Goal: Information Seeking & Learning: Stay updated

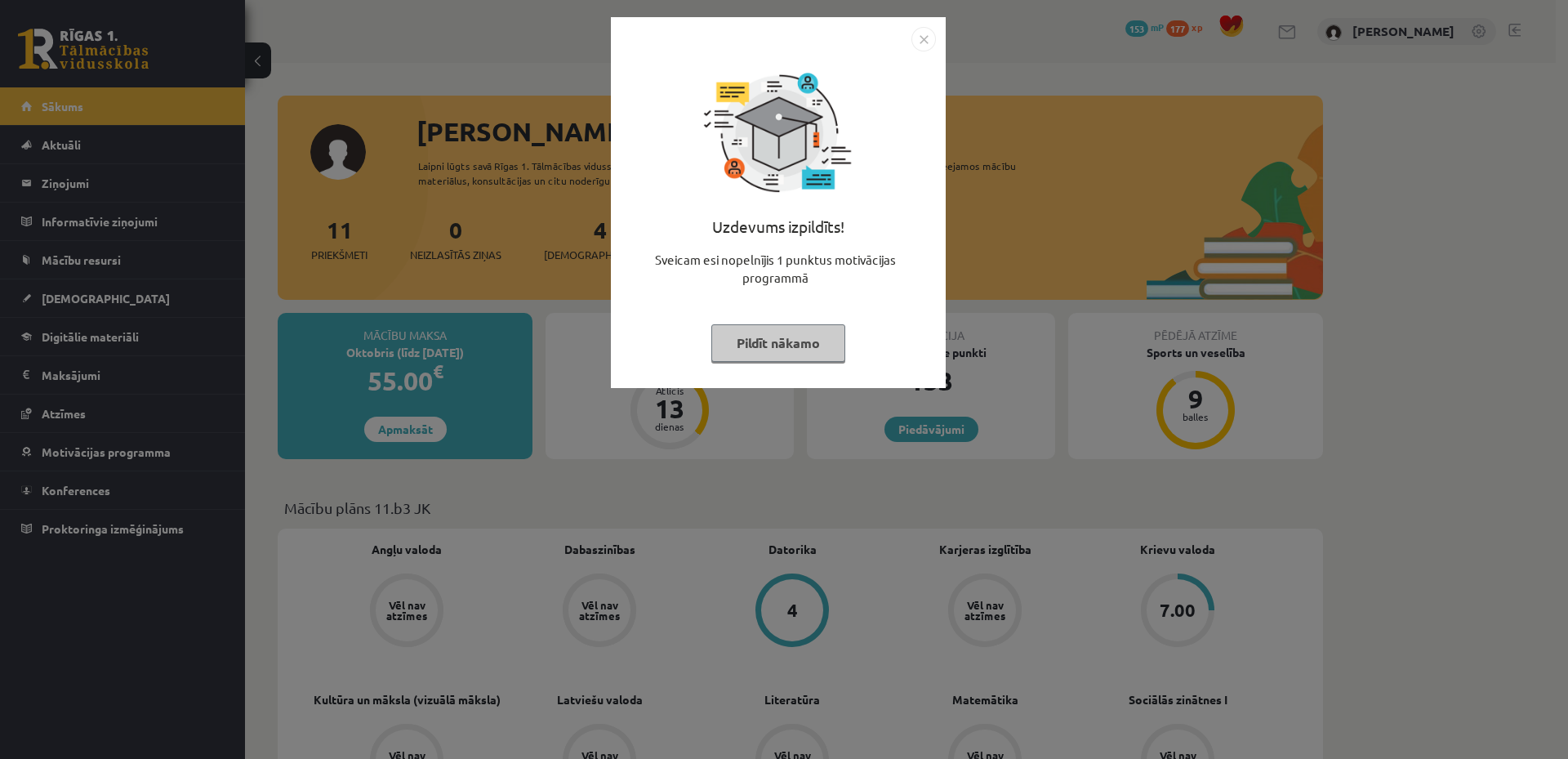
click at [739, 339] on button "Pildīt nākamo" at bounding box center [778, 343] width 134 height 37
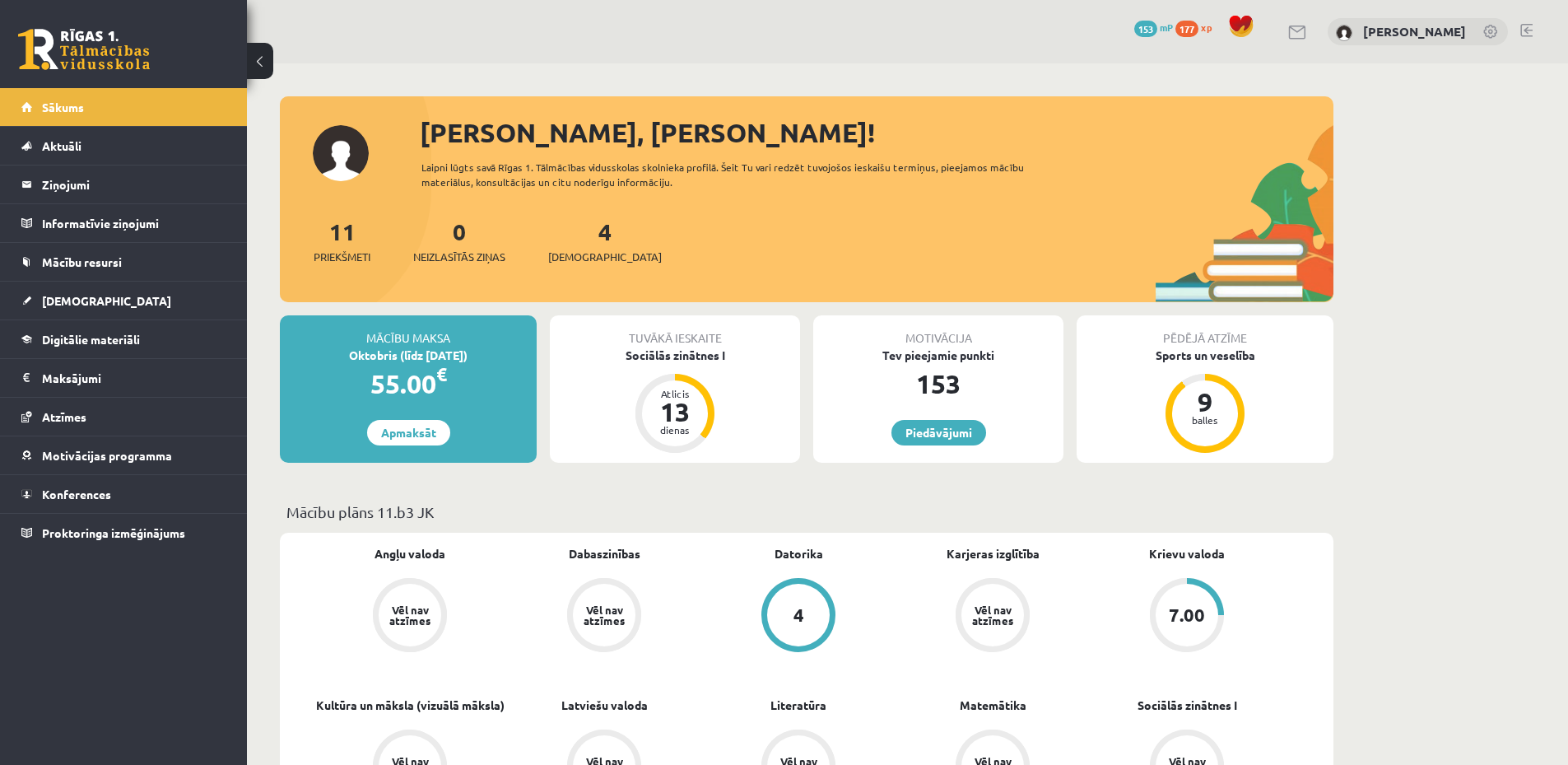
click at [475, 247] on div "0 Neizlasītās ziņas" at bounding box center [459, 240] width 92 height 51
click at [479, 254] on span "Neizlasītās ziņas" at bounding box center [459, 257] width 92 height 17
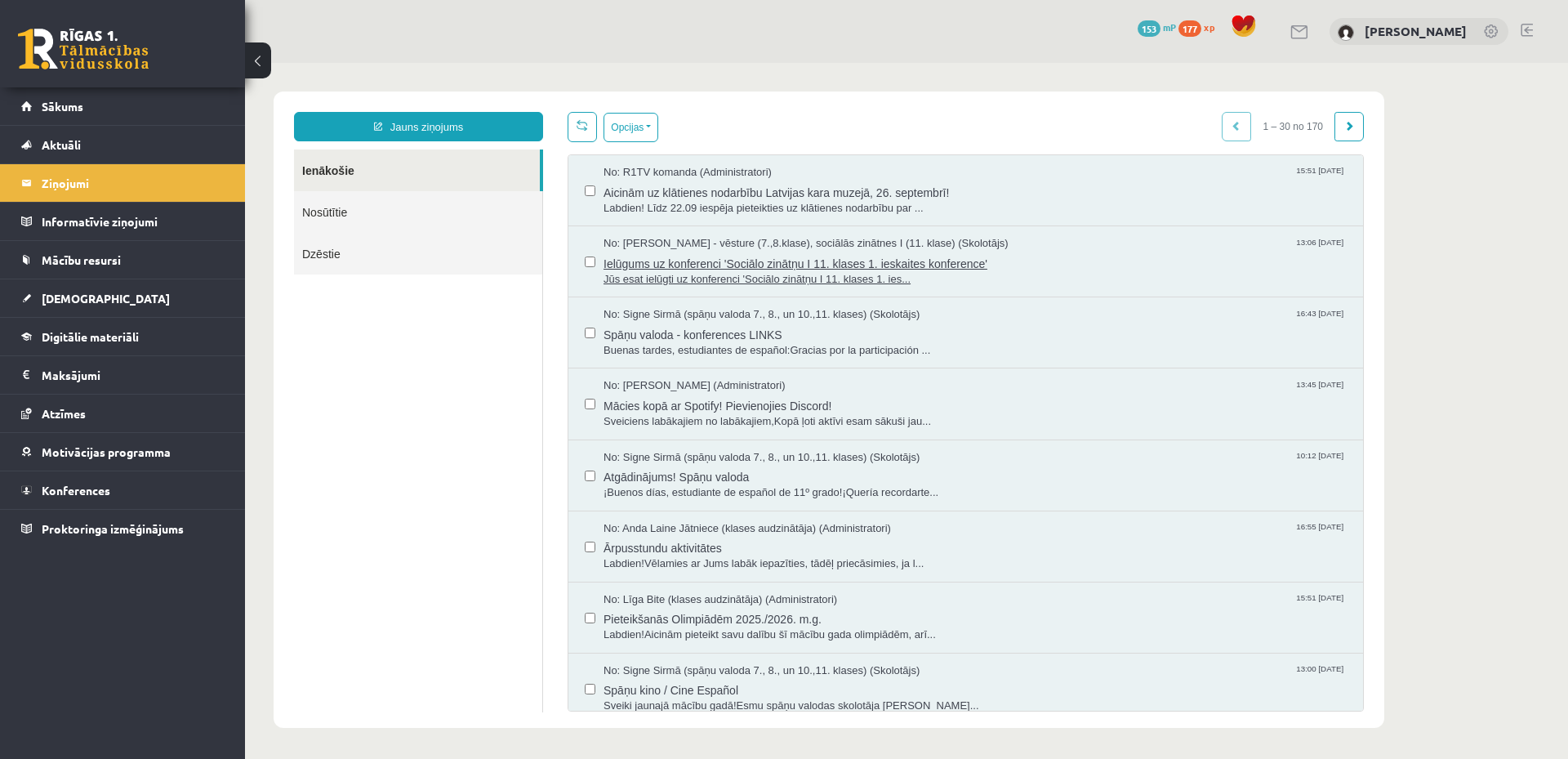
click at [846, 280] on span "Jūs esat ielūgti uz konferenci 'Sociālo zinātņu I 11. klases 1. ies..." at bounding box center [976, 280] width 743 height 15
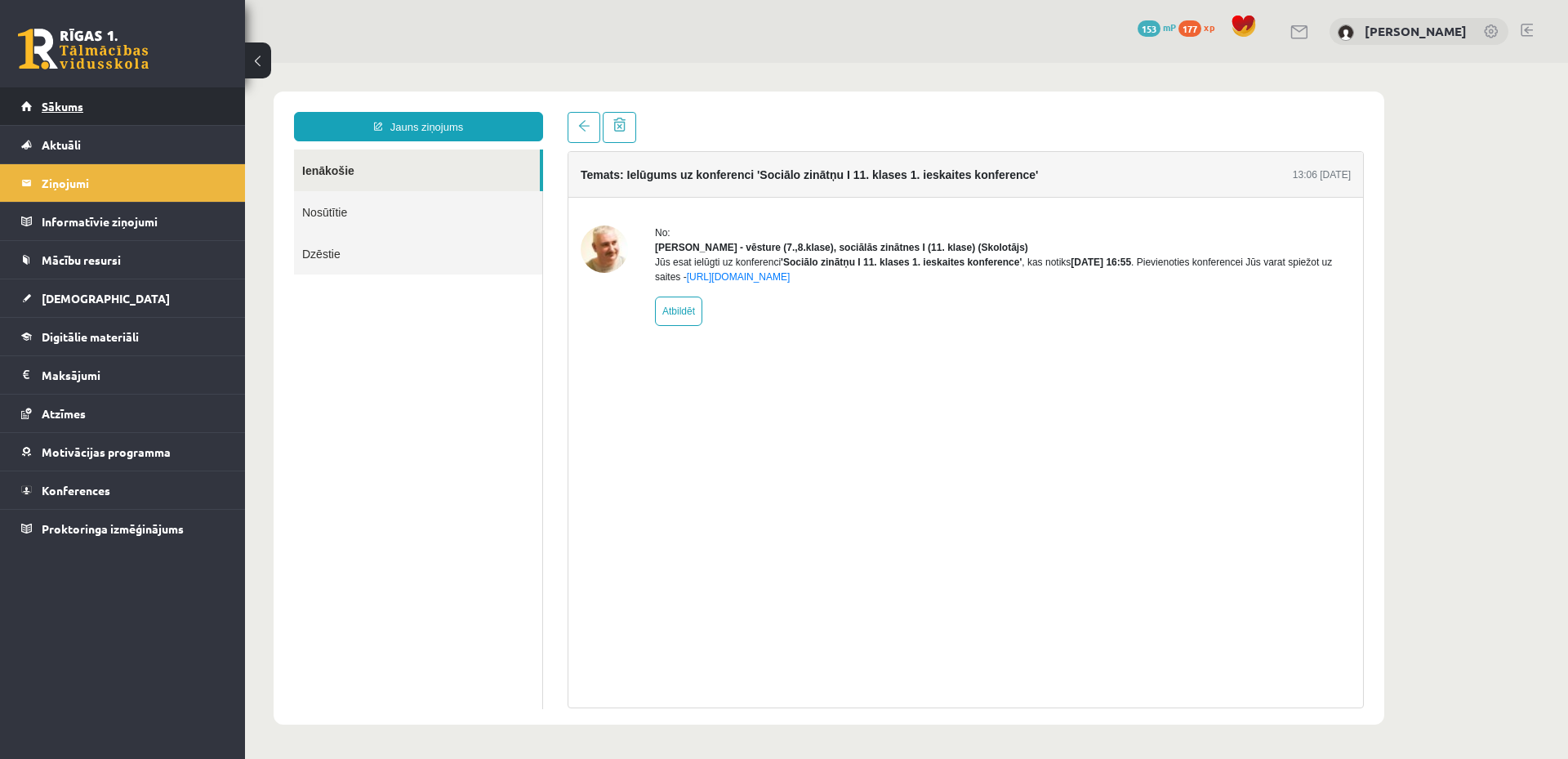
click at [128, 106] on link "Sākums" at bounding box center [122, 106] width 203 height 37
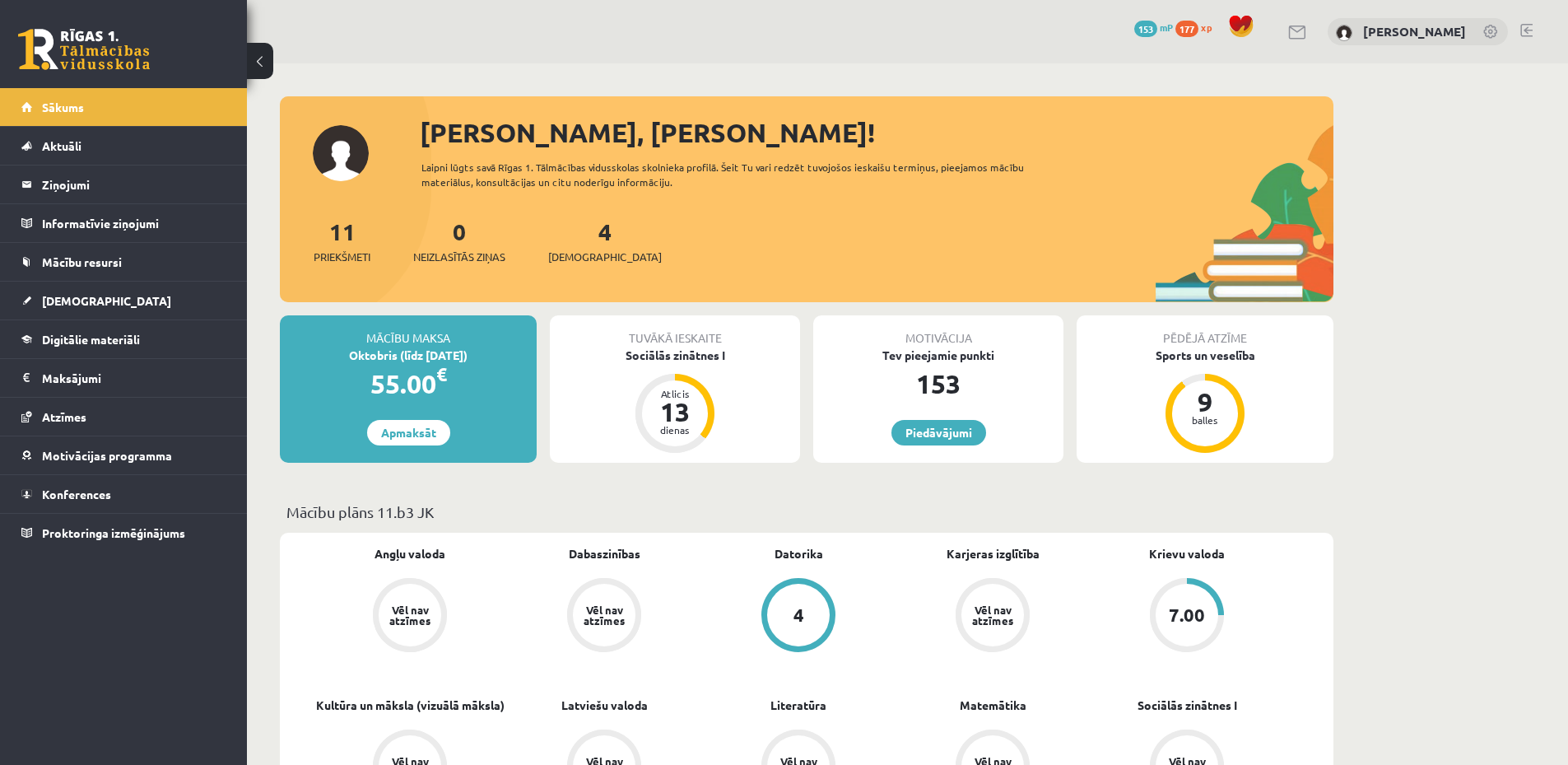
click at [1523, 28] on link at bounding box center [1526, 30] width 12 height 13
